Goal: Complete application form

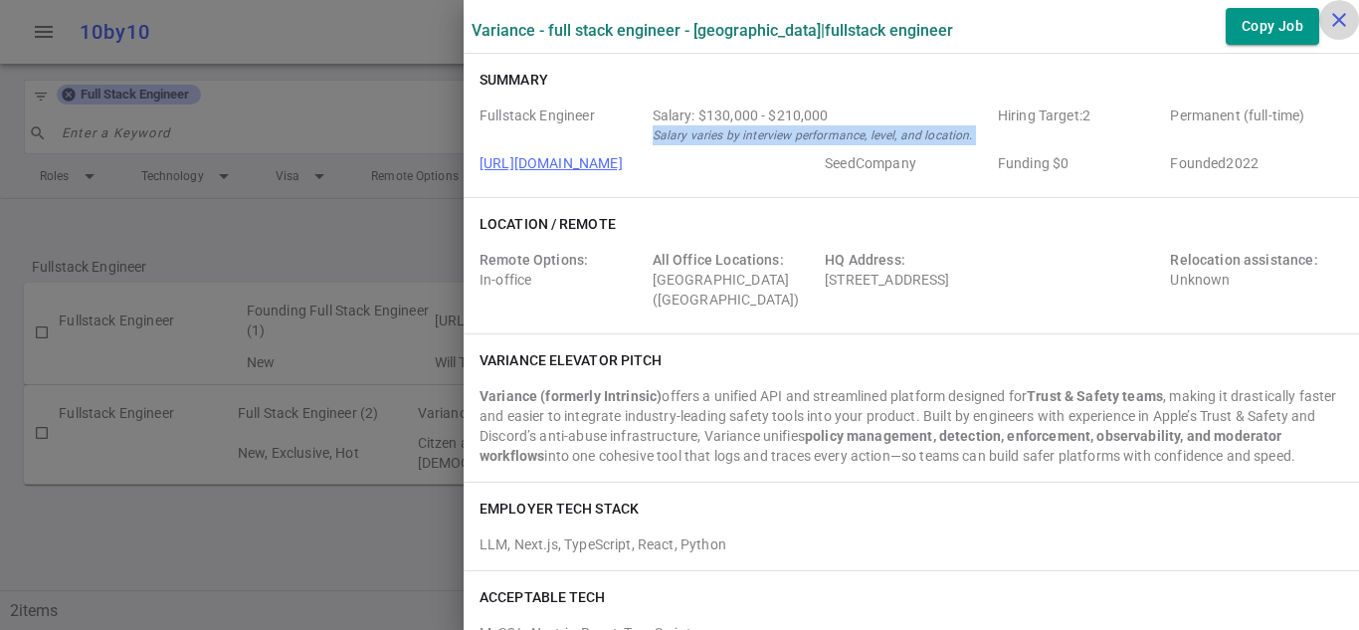
click at [1339, 15] on icon "close" at bounding box center [1340, 20] width 24 height 24
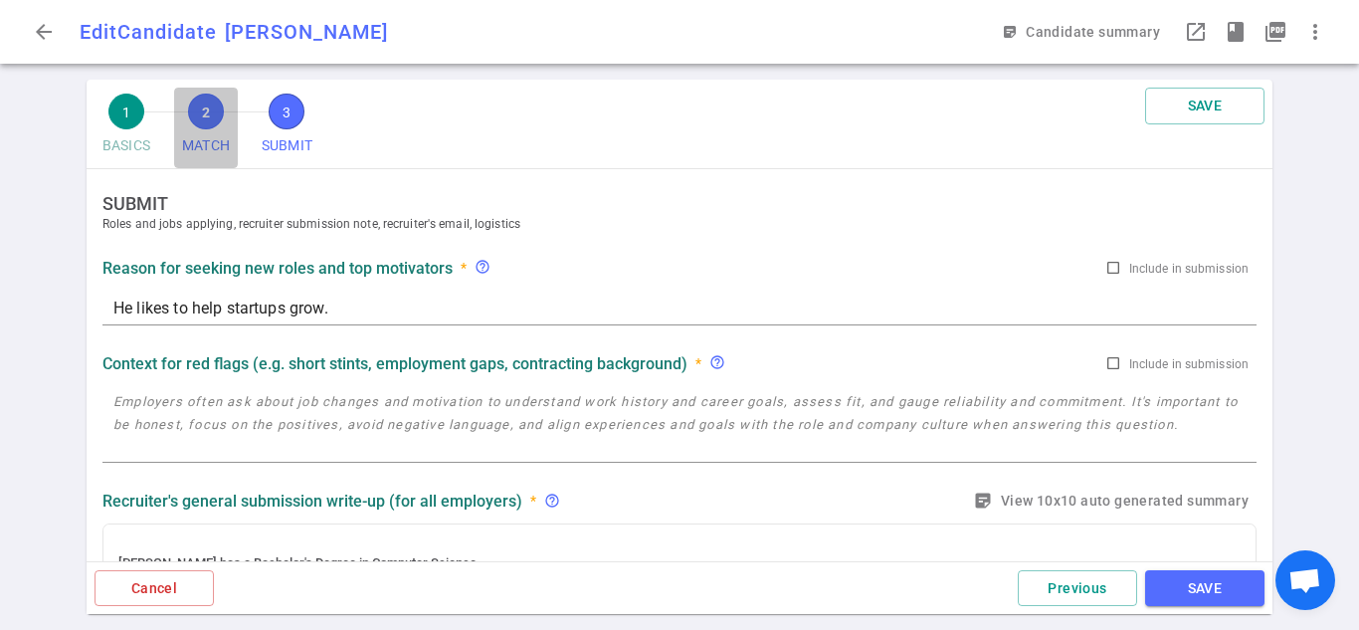
click at [214, 116] on span "2" at bounding box center [206, 112] width 36 height 36
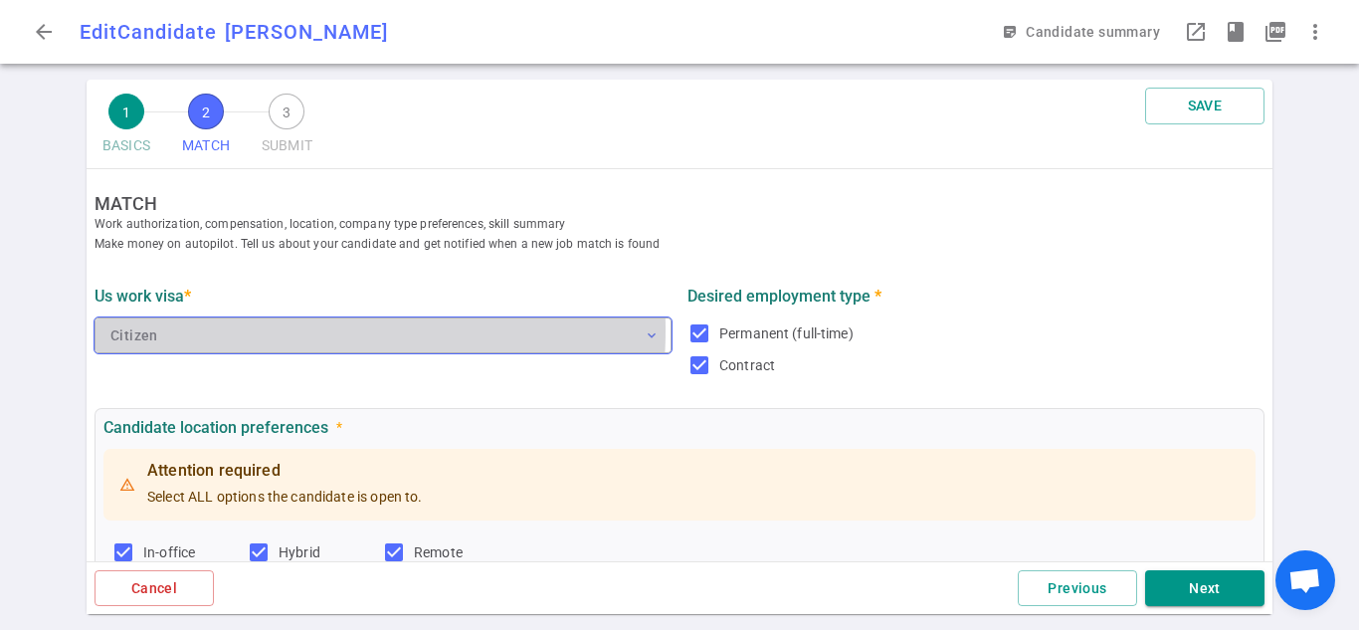
click at [239, 331] on button "Citizen expand_more" at bounding box center [383, 335] width 577 height 36
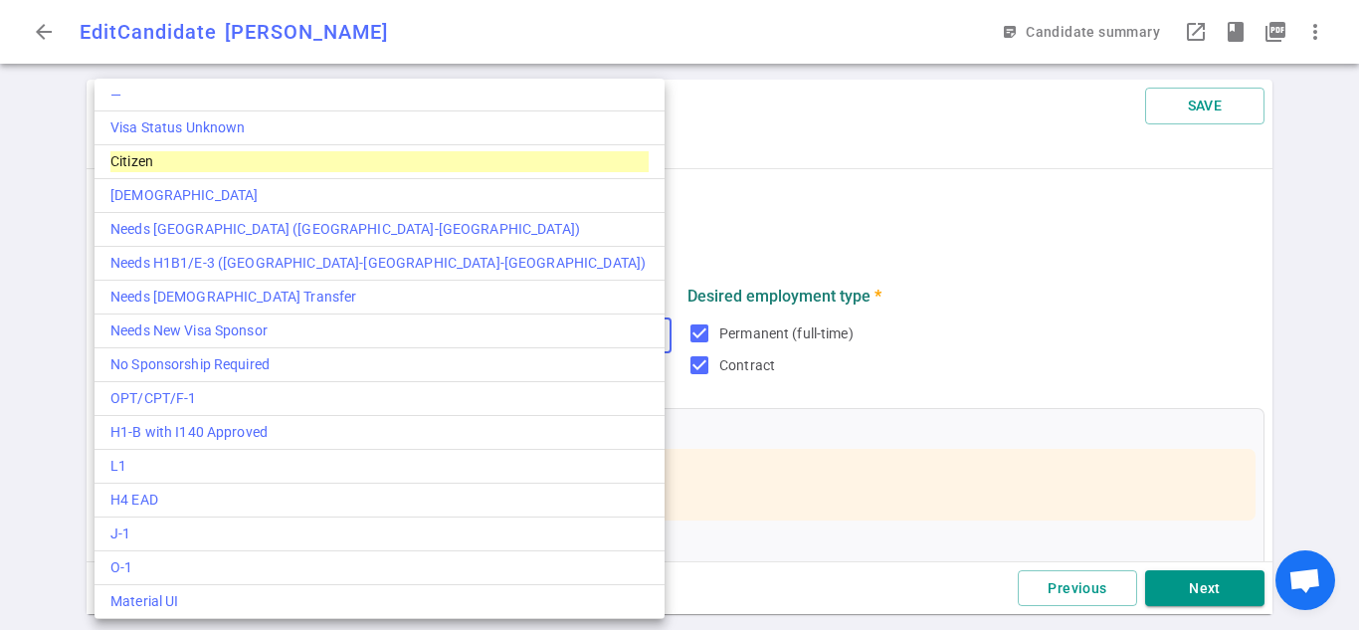
click at [807, 238] on div at bounding box center [679, 315] width 1359 height 630
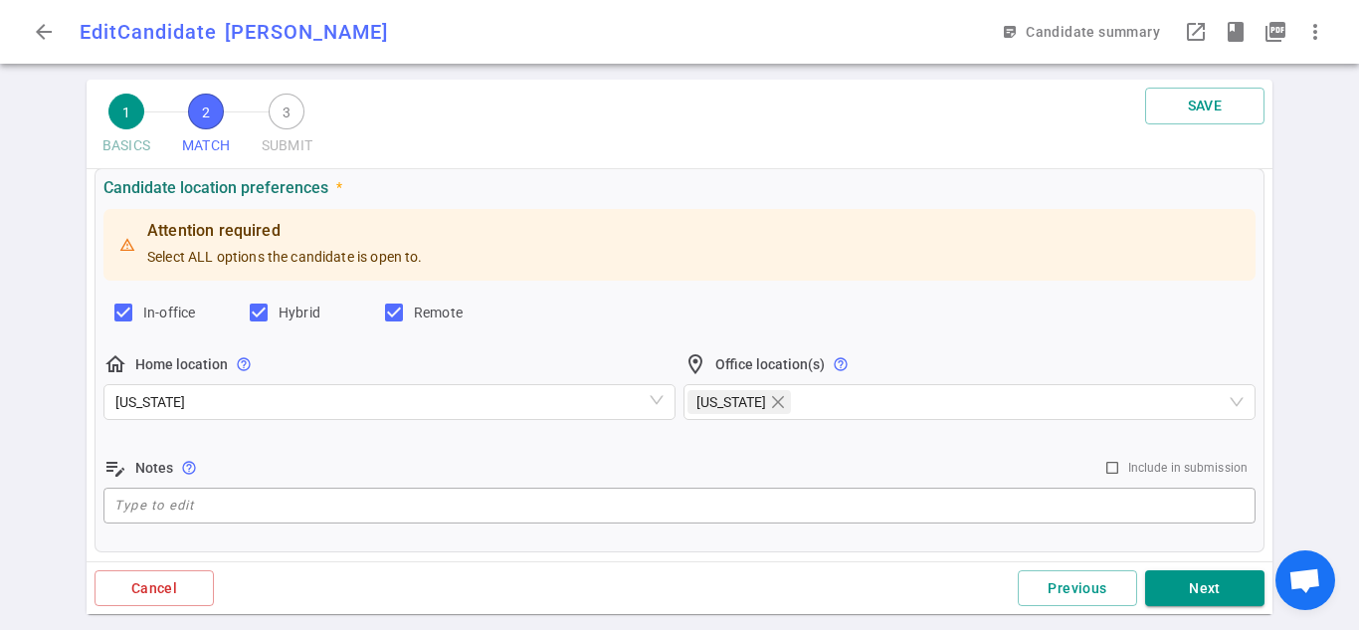
scroll to position [199, 0]
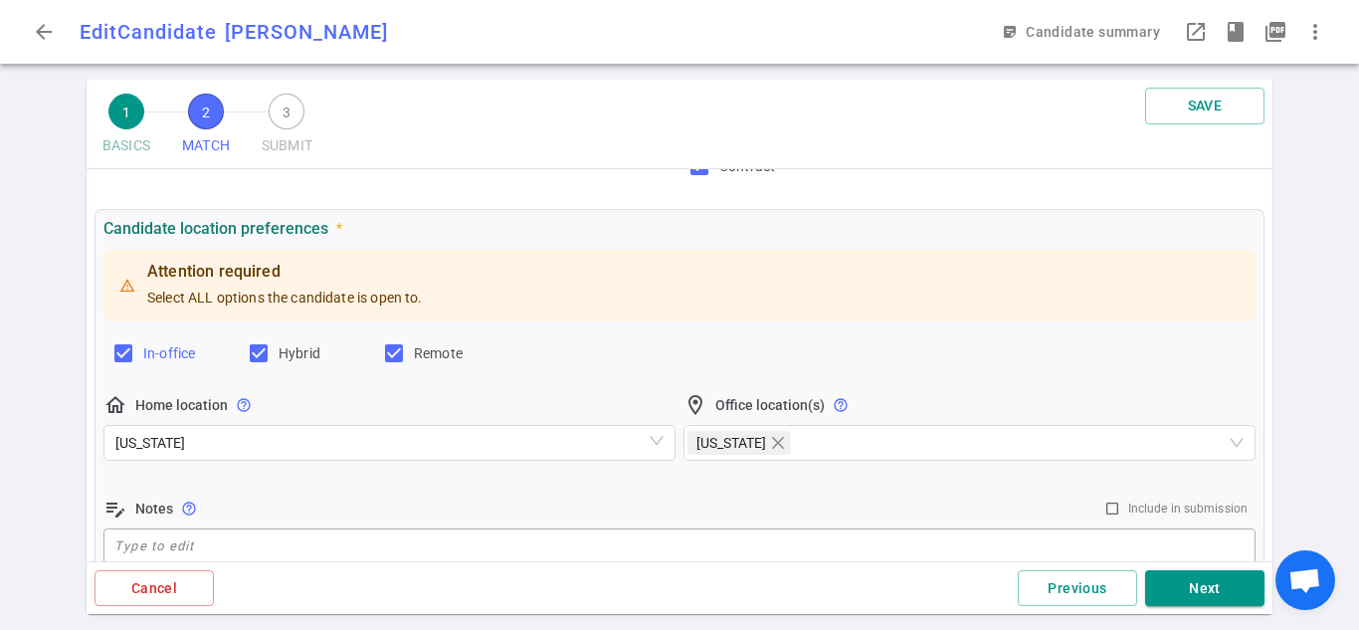
click at [137, 363] on label "In-office" at bounding box center [170, 353] width 119 height 32
click at [135, 363] on input "In-office" at bounding box center [123, 353] width 24 height 24
checkbox input "false"
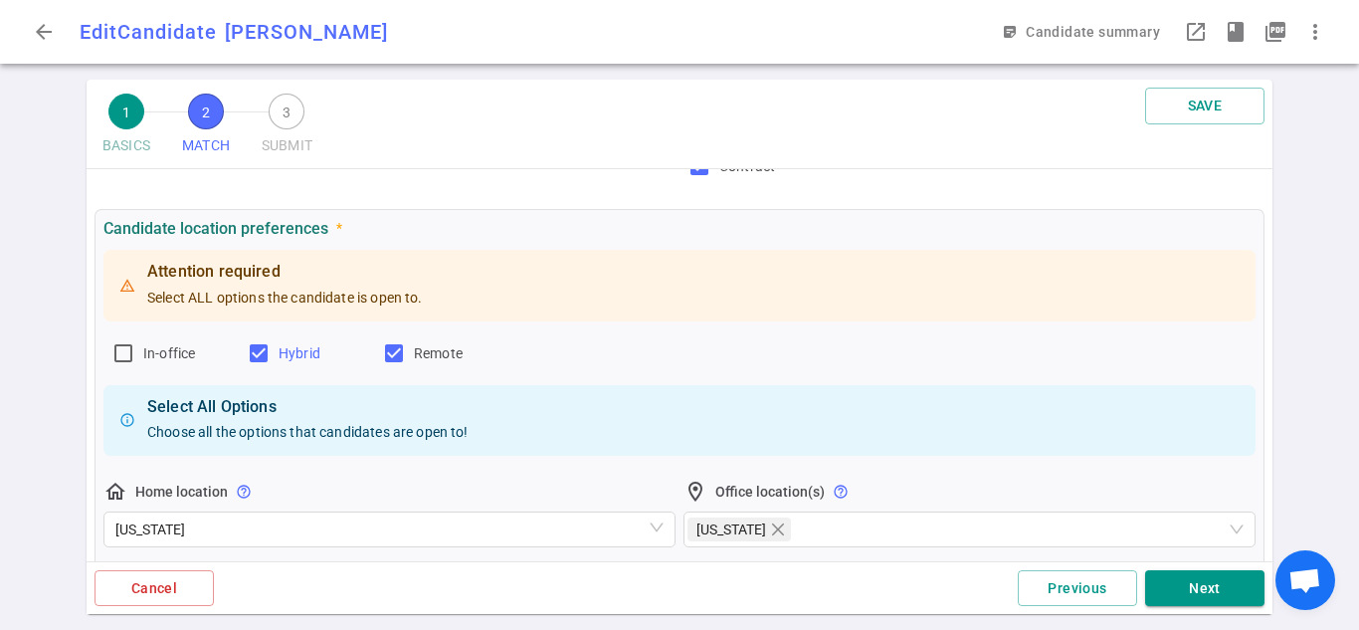
click at [248, 360] on input "Hybrid" at bounding box center [259, 353] width 24 height 24
checkbox input "false"
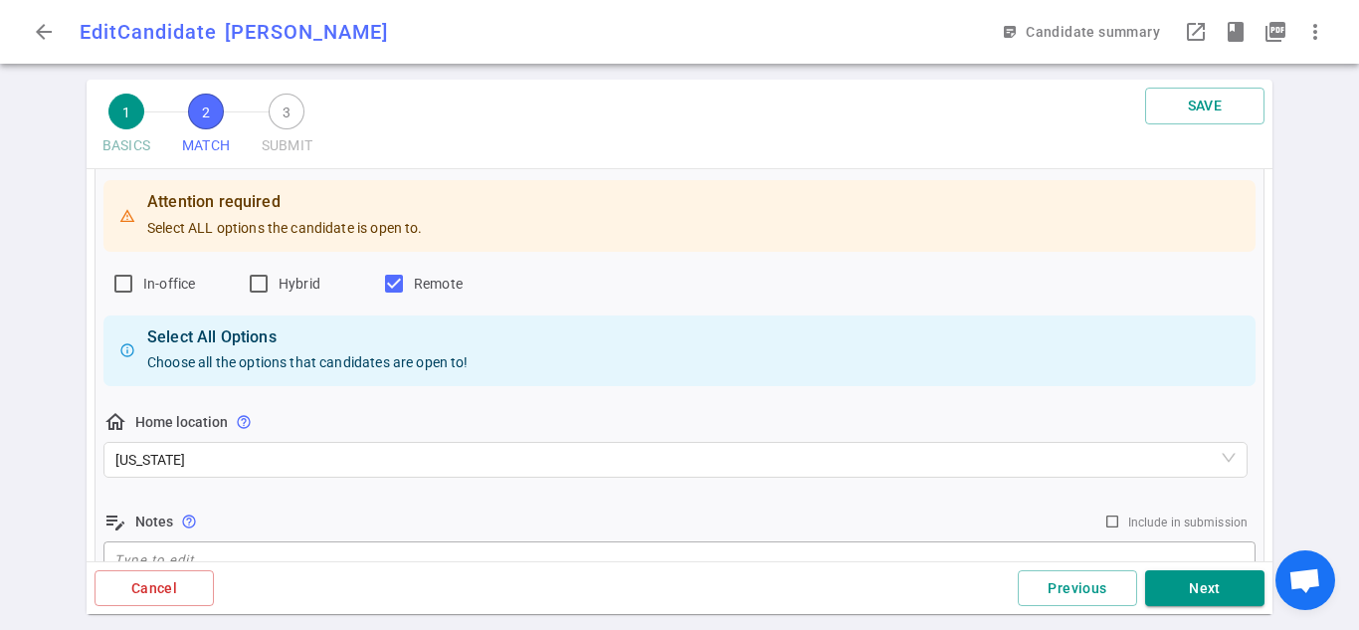
scroll to position [299, 0]
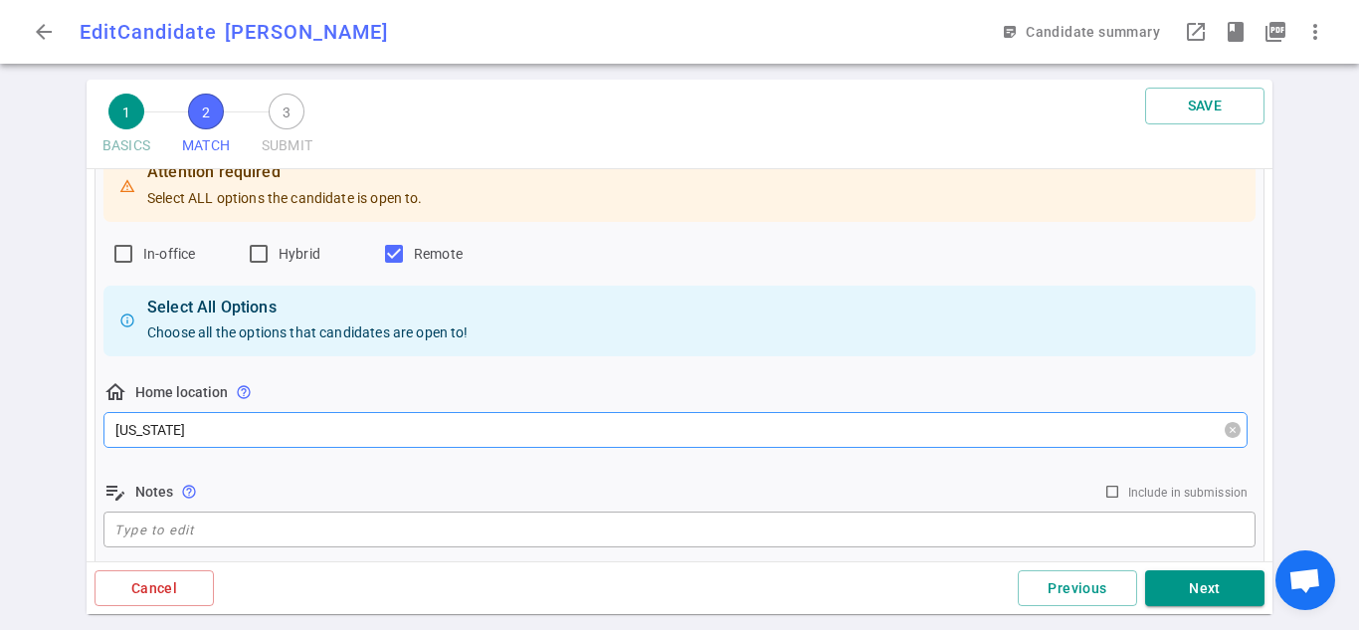
click at [347, 441] on span "[US_STATE]" at bounding box center [675, 430] width 1121 height 30
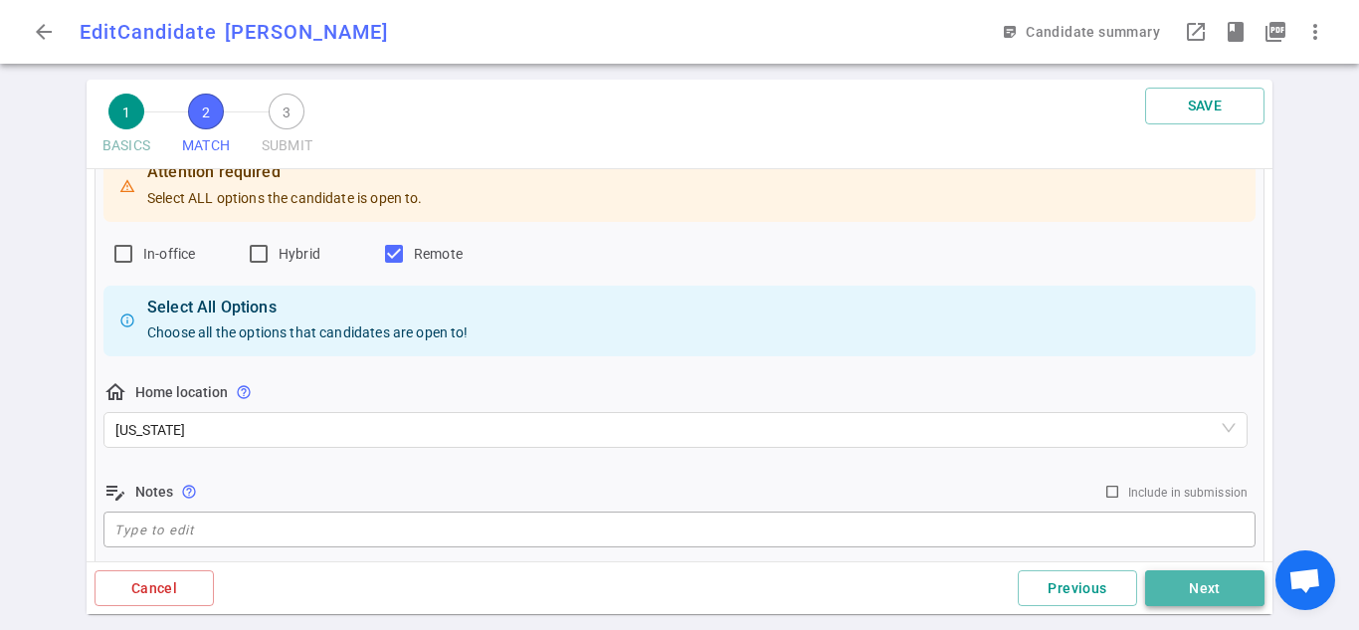
click at [1216, 588] on button "Next" at bounding box center [1204, 588] width 119 height 37
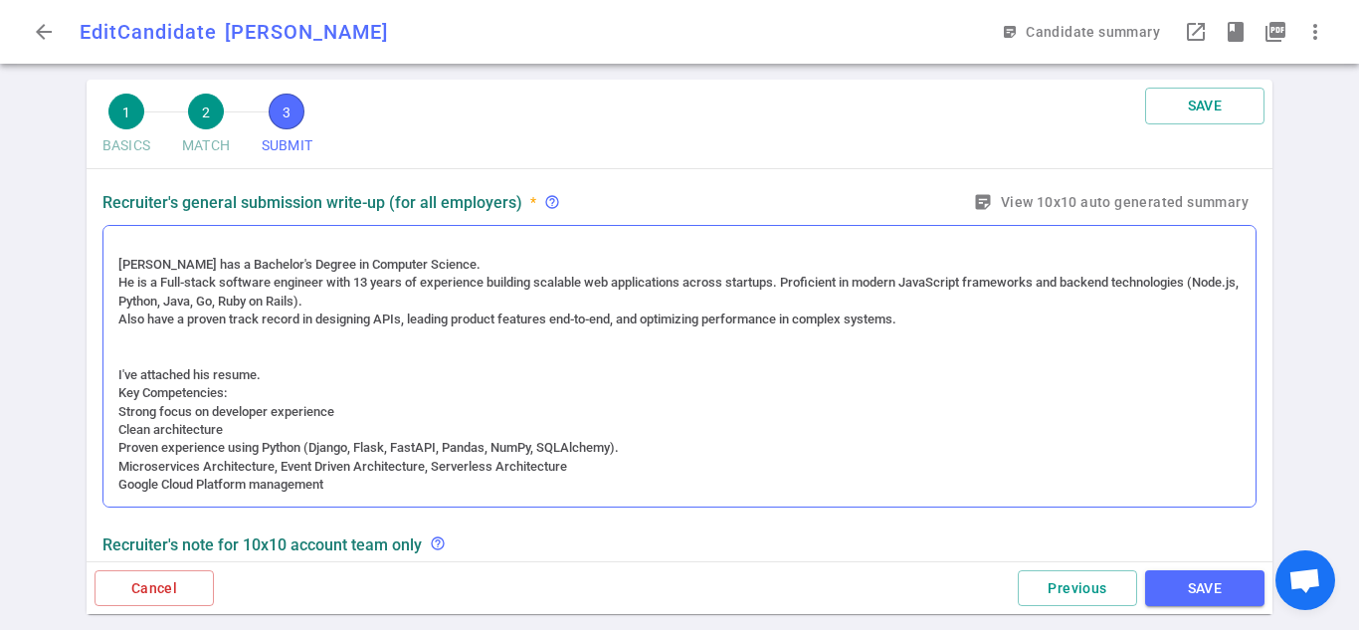
scroll to position [0, 0]
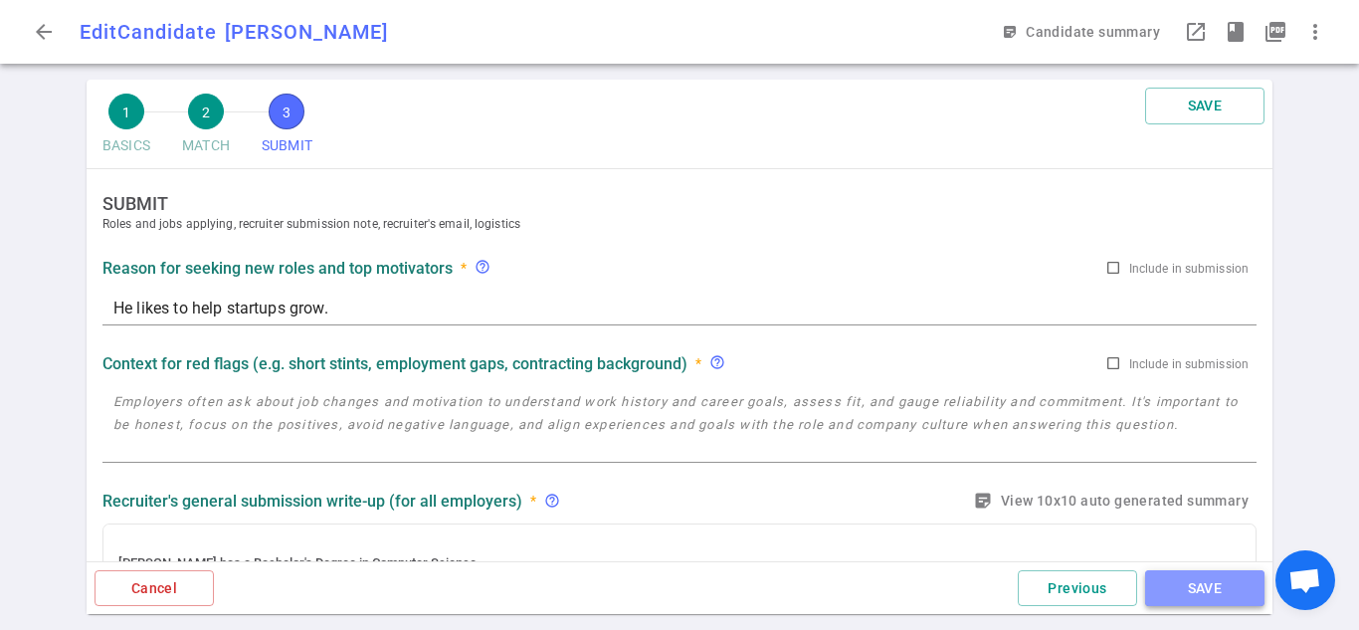
click at [1183, 577] on button "SAVE" at bounding box center [1204, 588] width 119 height 37
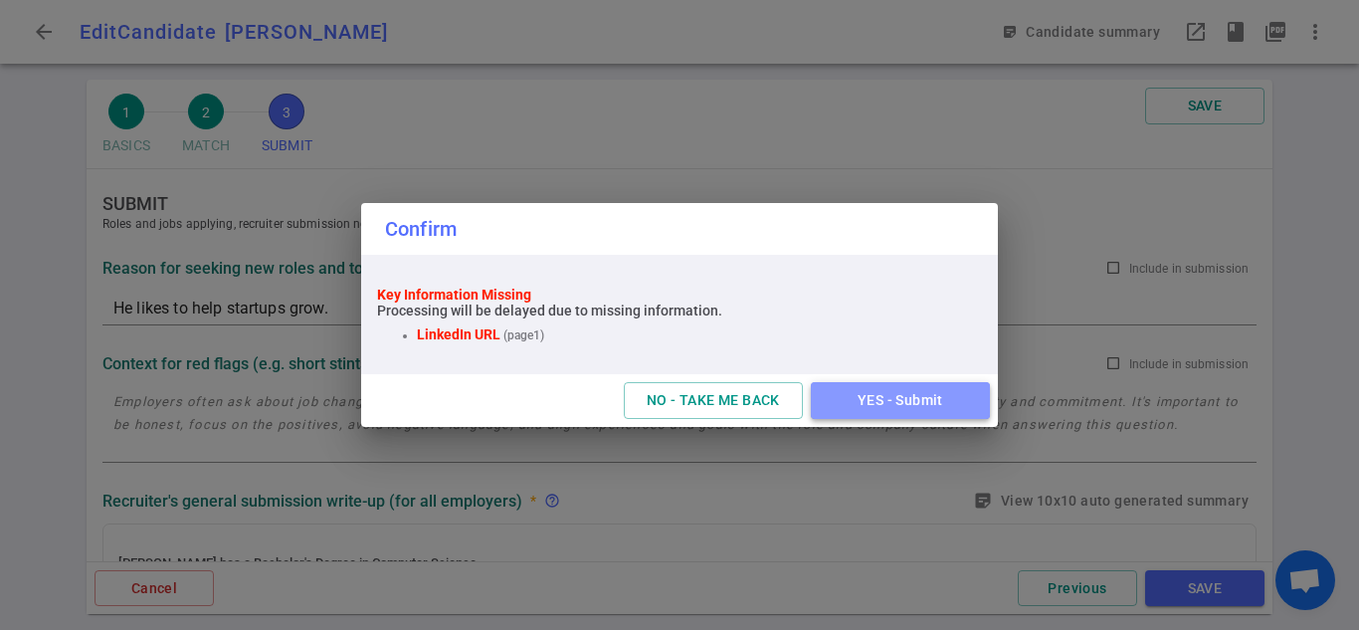
click at [869, 389] on button "YES - Submit" at bounding box center [900, 400] width 179 height 37
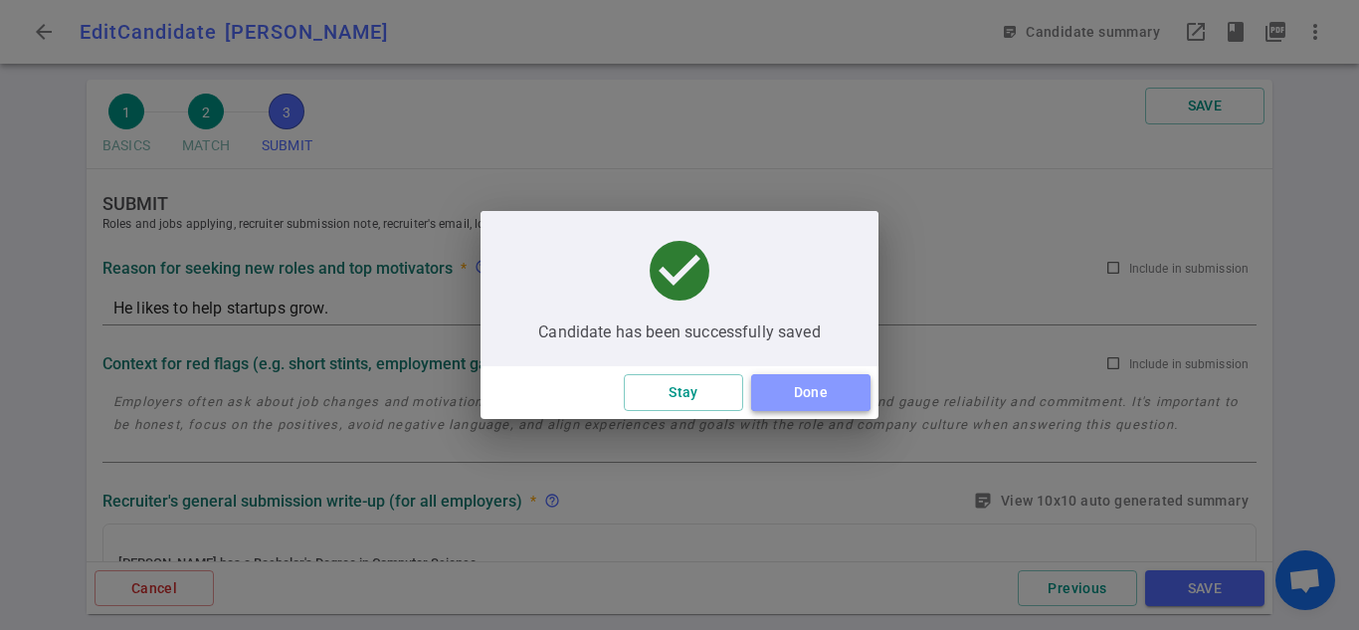
click at [821, 383] on button "Done" at bounding box center [810, 392] width 119 height 37
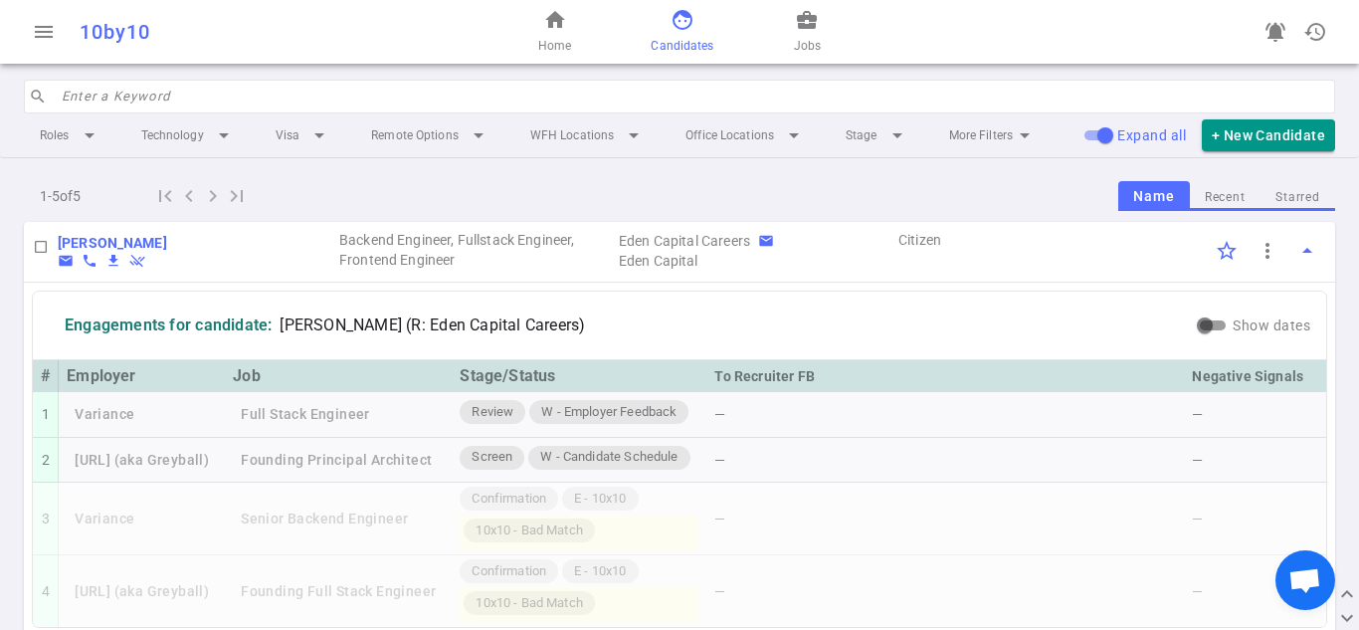
click at [548, 59] on div "home Home face Candidates business_center Jobs" at bounding box center [679, 32] width 437 height 64
click at [557, 37] on span "Home" at bounding box center [554, 46] width 33 height 20
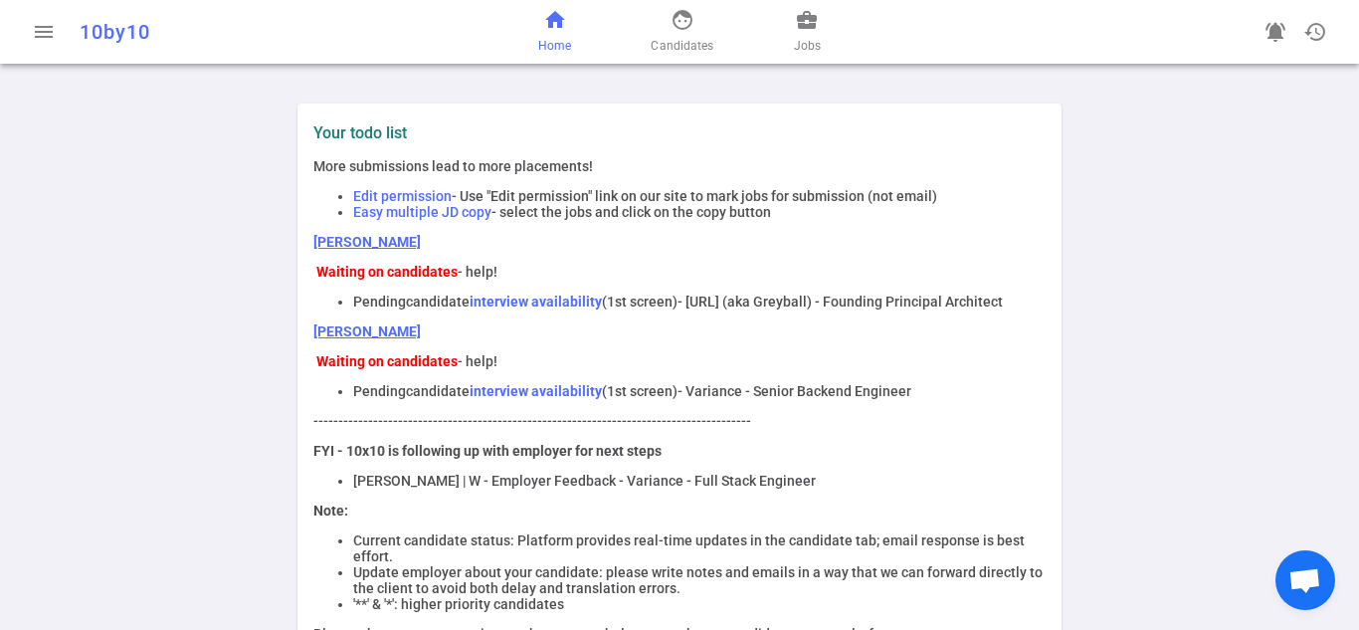
click at [369, 245] on link "[PERSON_NAME]" at bounding box center [366, 242] width 107 height 16
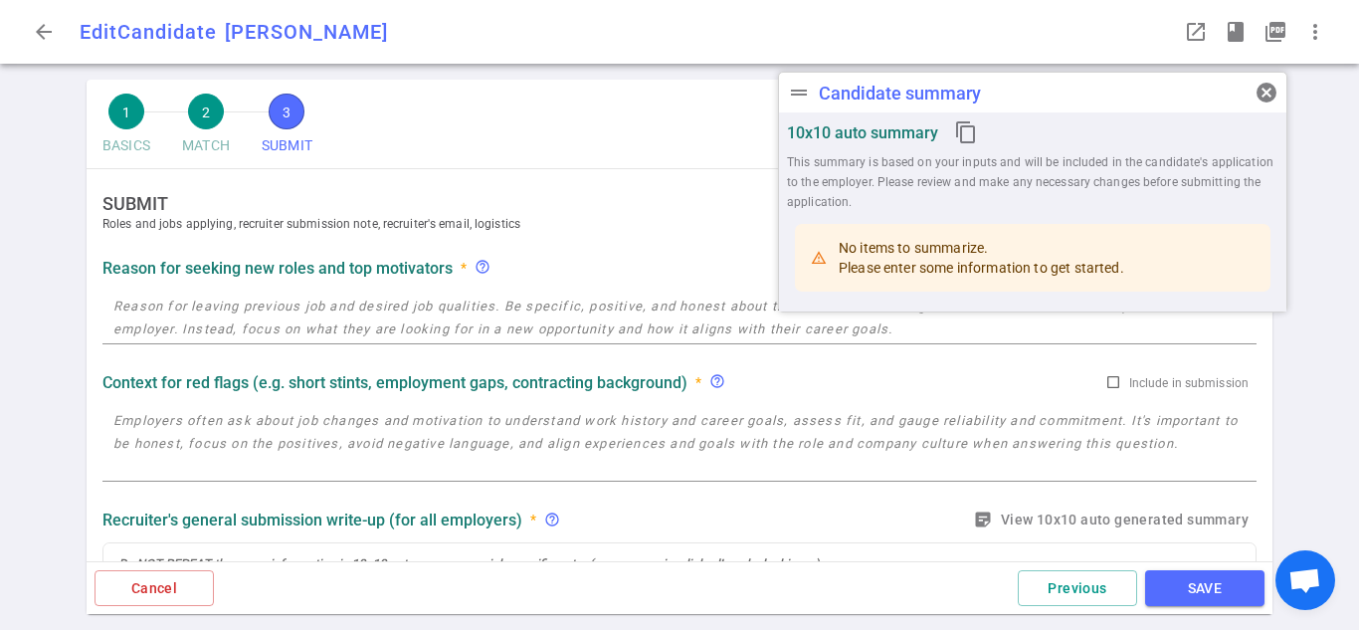
checkbox input "false"
type textarea "He likes to help startups grow."
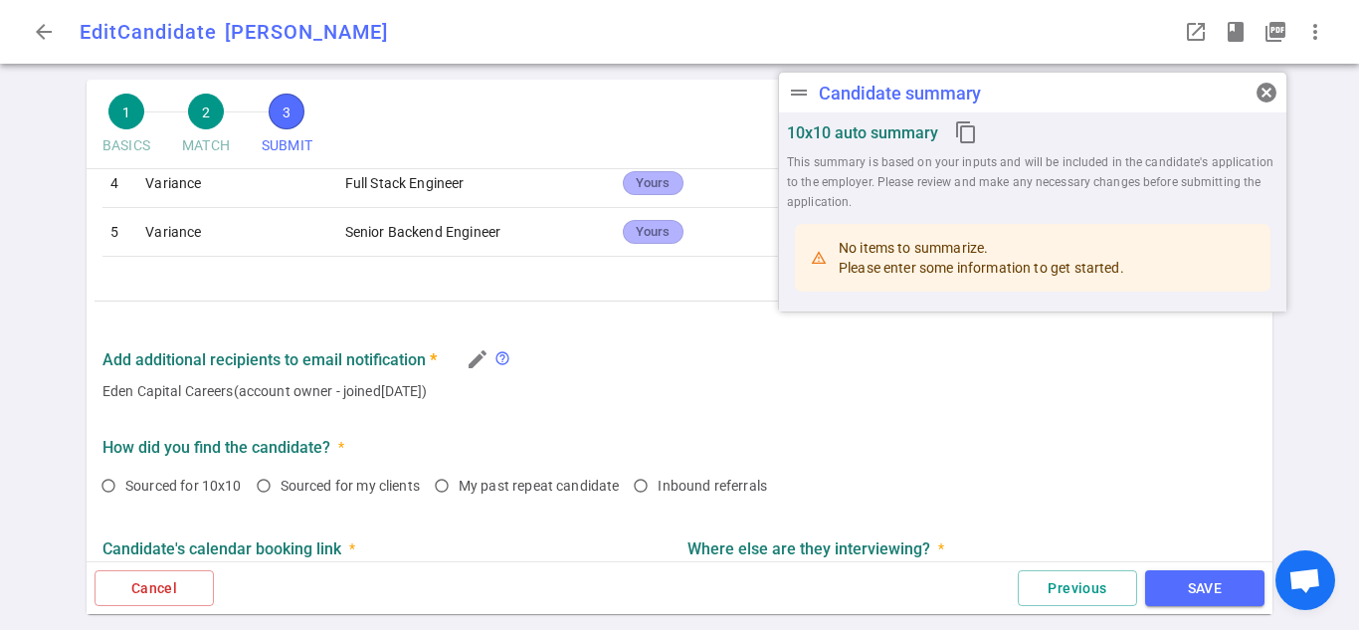
scroll to position [1074, 0]
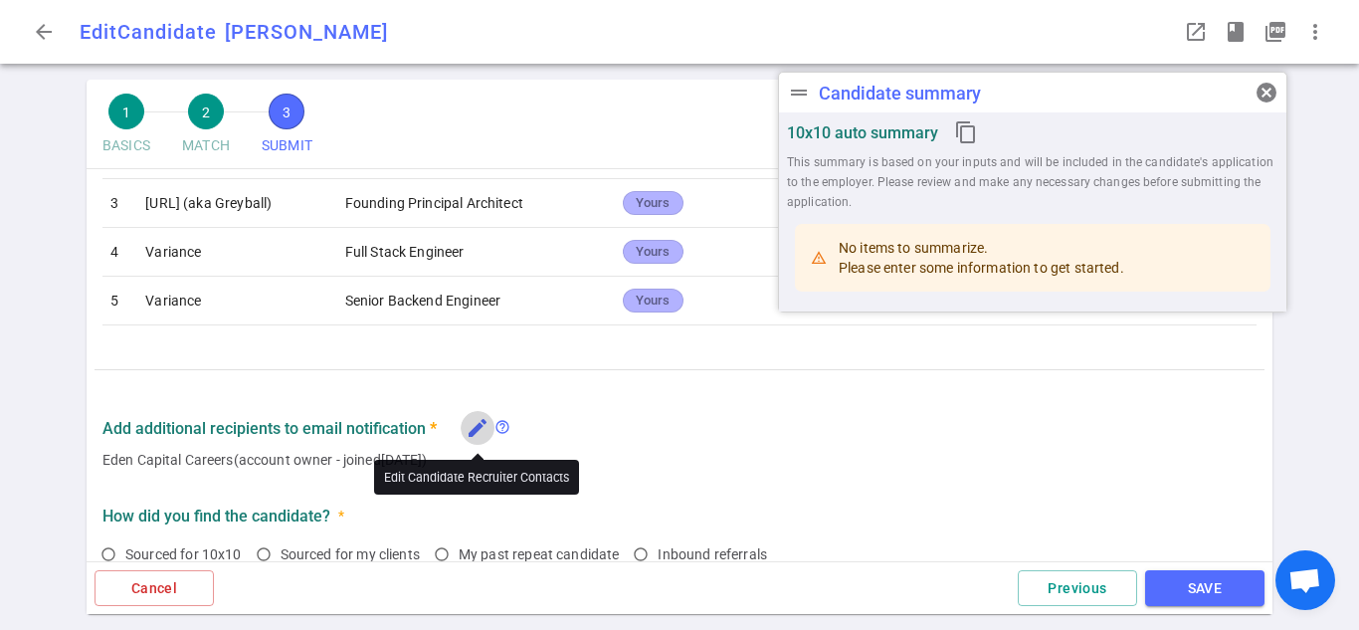
click at [470, 427] on icon "edit" at bounding box center [478, 428] width 24 height 24
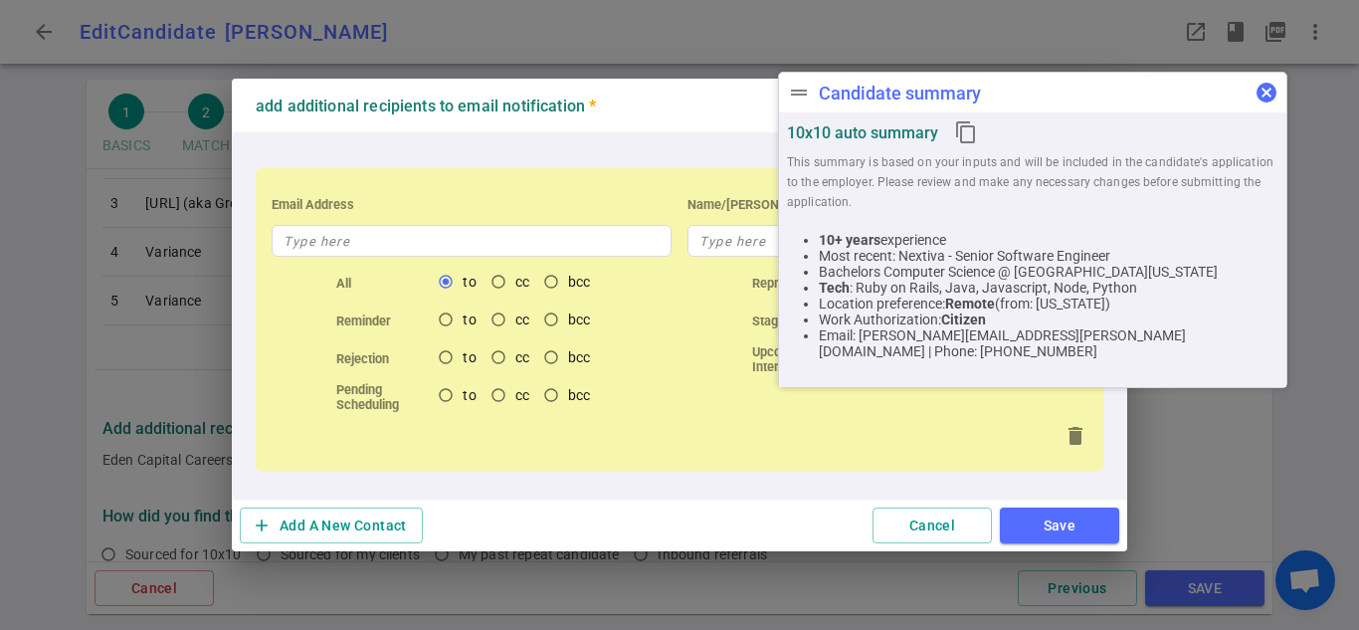
click at [1259, 102] on span "cancel" at bounding box center [1267, 93] width 24 height 24
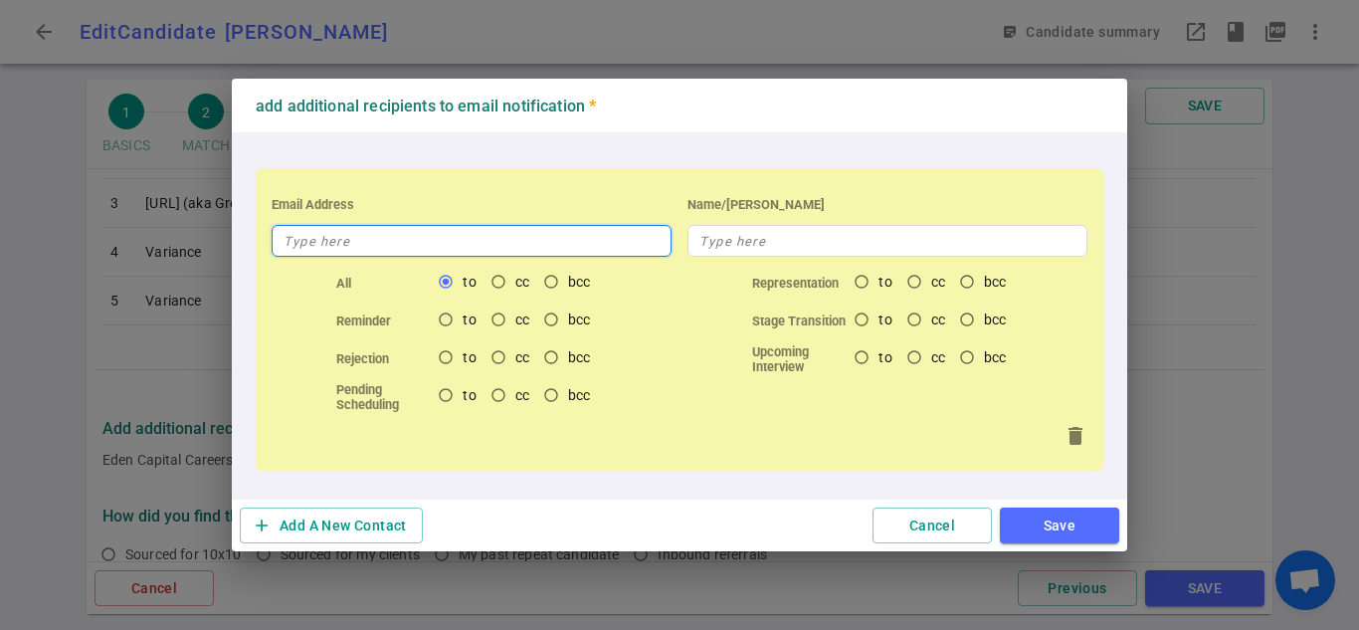
click at [533, 233] on input "text" at bounding box center [472, 241] width 400 height 32
type input "[PERSON_NAME]"
click at [607, 238] on input "[PERSON_NAME]" at bounding box center [472, 241] width 400 height 32
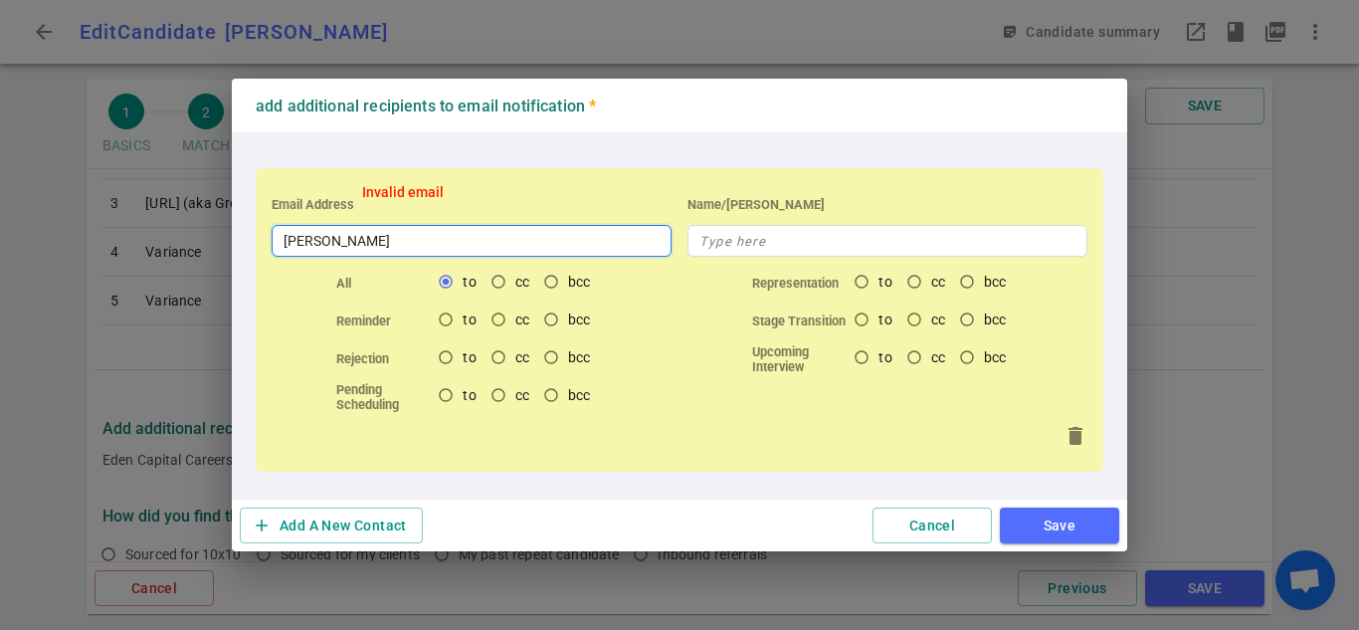
paste input "@[DOMAIN_NAME]"
type input "[PERSON_NAME][EMAIL_ADDRESS][DOMAIN_NAME]"
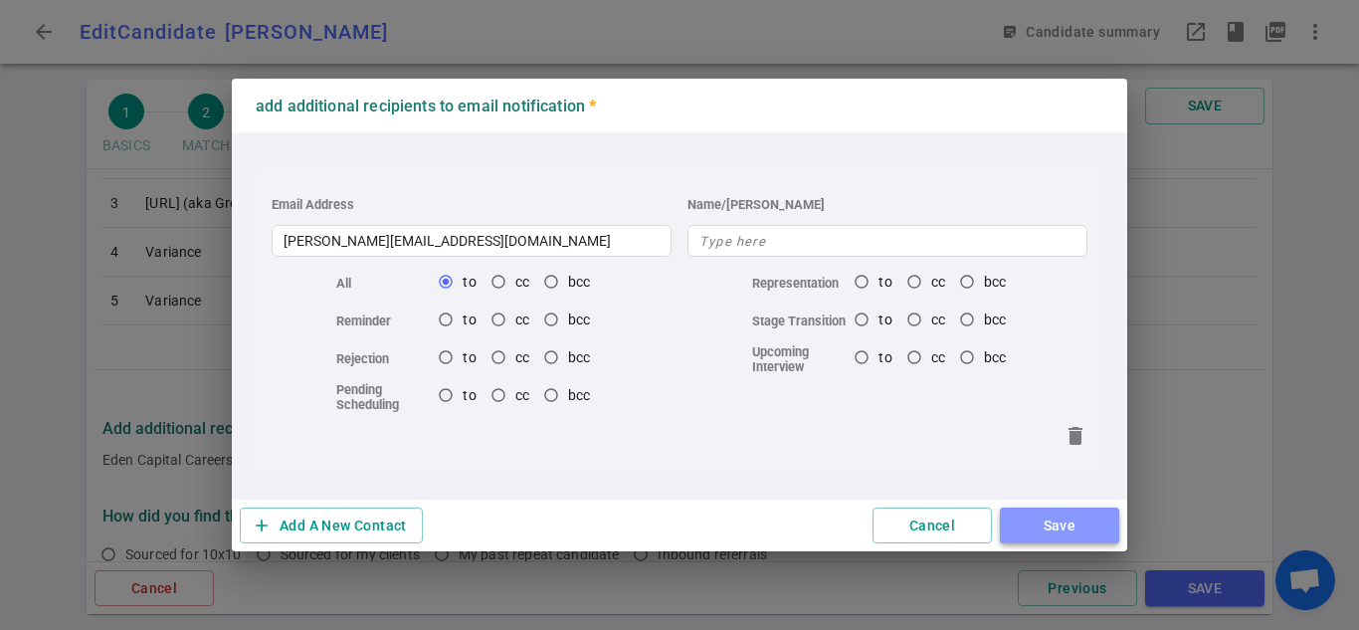
click at [1032, 519] on button "Save" at bounding box center [1059, 526] width 119 height 37
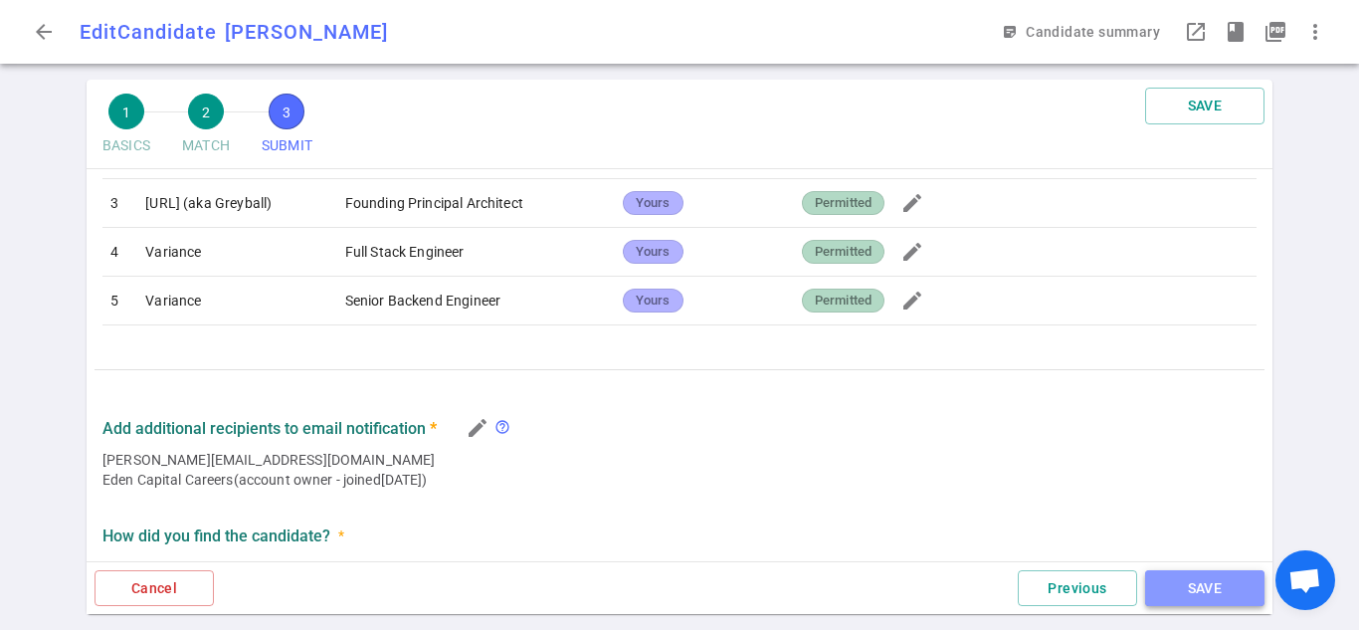
click at [1199, 595] on button "SAVE" at bounding box center [1204, 588] width 119 height 37
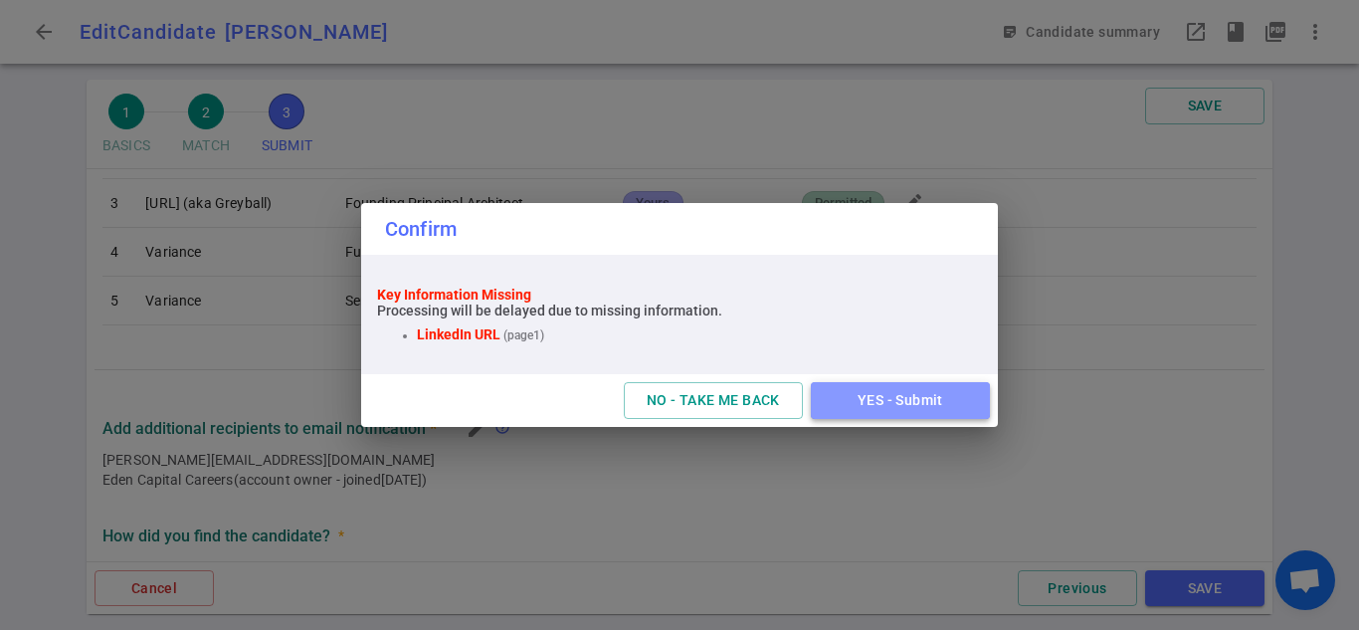
click at [920, 409] on button "YES - Submit" at bounding box center [900, 400] width 179 height 37
